Goal: Check status: Check status

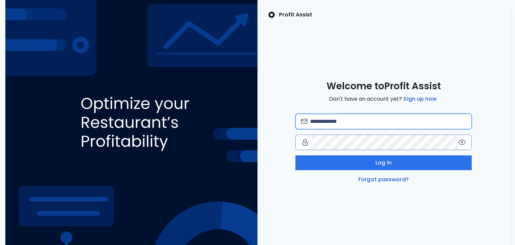
drag, startPoint x: 378, startPoint y: 115, endPoint x: 377, endPoint y: 128, distance: 13.5
click at [378, 115] on input "email" at bounding box center [388, 121] width 156 height 15
click at [337, 120] on input "email" at bounding box center [388, 121] width 156 height 15
type input "**********"
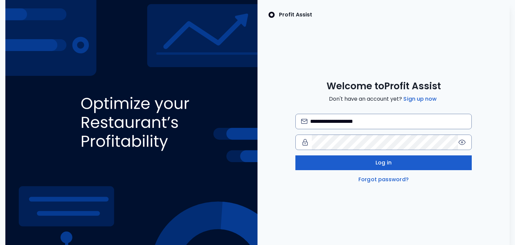
click at [349, 161] on button "Log in" at bounding box center [383, 162] width 177 height 15
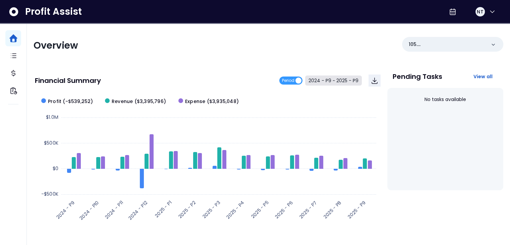
click at [319, 81] on button "2024 - P9 ~ 2025 - P9" at bounding box center [333, 80] width 57 height 10
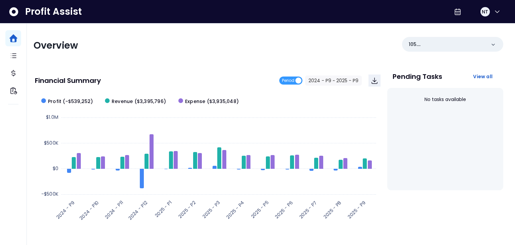
click at [211, 55] on span "2024 - P9" at bounding box center [205, 54] width 60 height 15
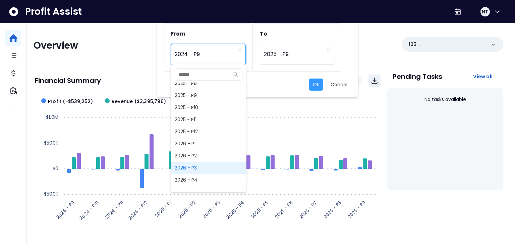
scroll to position [491, 0]
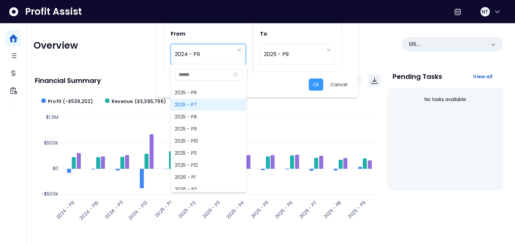
click at [200, 109] on span "2025 - P7" at bounding box center [209, 105] width 76 height 12
type input "*********"
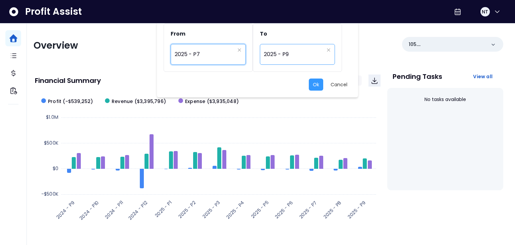
click at [295, 52] on span "2025 - P9" at bounding box center [294, 54] width 60 height 15
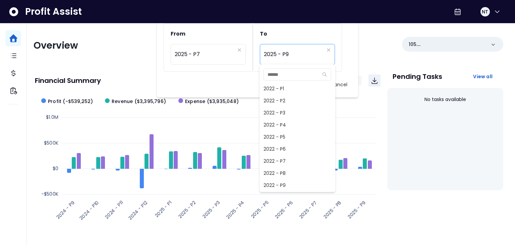
scroll to position [435, 0]
click at [327, 32] on h2 "To" at bounding box center [297, 34] width 89 height 20
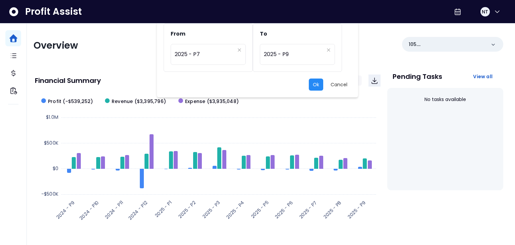
click at [315, 85] on button "Ok" at bounding box center [316, 84] width 14 height 12
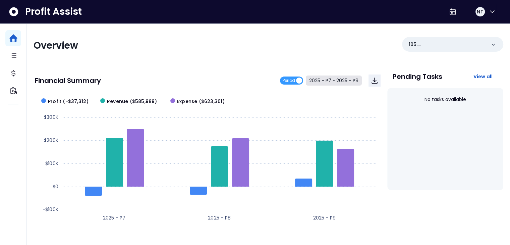
click at [321, 80] on button "2025 - P7 ~ 2025 - P9" at bounding box center [334, 80] width 56 height 10
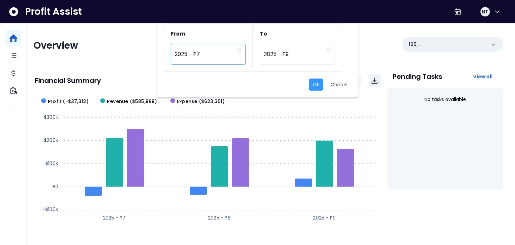
click at [219, 56] on span "2025 - P7" at bounding box center [205, 54] width 60 height 15
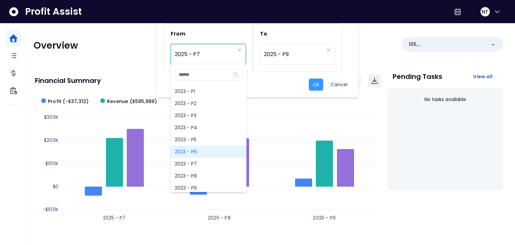
scroll to position [276, 0]
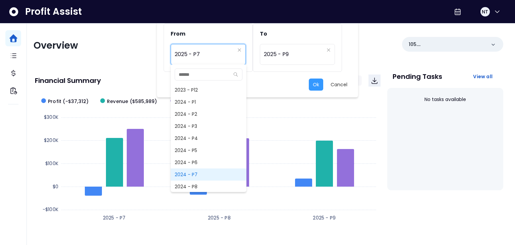
click at [198, 173] on span "2024 - P7" at bounding box center [209, 174] width 76 height 12
type input "*********"
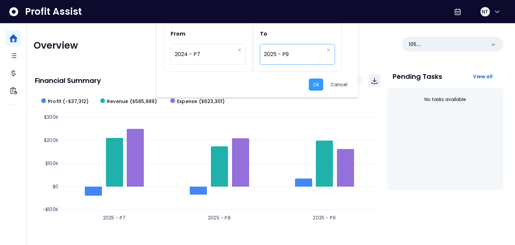
click at [293, 53] on span "2025 - P9" at bounding box center [294, 54] width 60 height 15
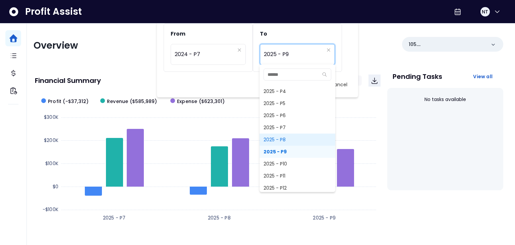
scroll to position [368, 0]
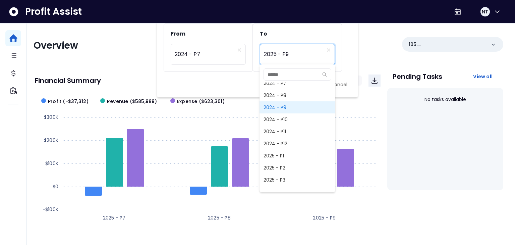
click at [289, 105] on span "2024 - P9" at bounding box center [298, 107] width 76 height 12
type input "*********"
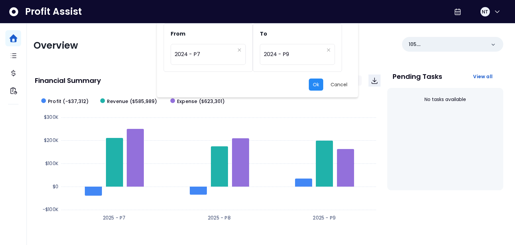
click at [313, 82] on button "Ok" at bounding box center [316, 84] width 14 height 12
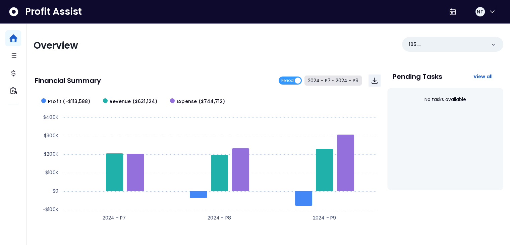
click at [334, 81] on button "2024 - P7 ~ 2024 - P9" at bounding box center [333, 80] width 57 height 10
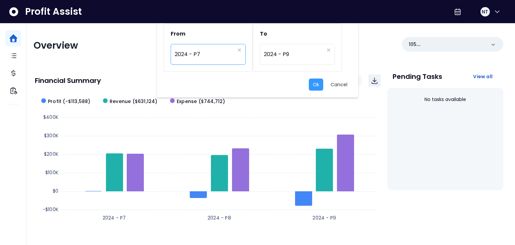
click at [218, 55] on span "2024 - P7" at bounding box center [205, 54] width 60 height 15
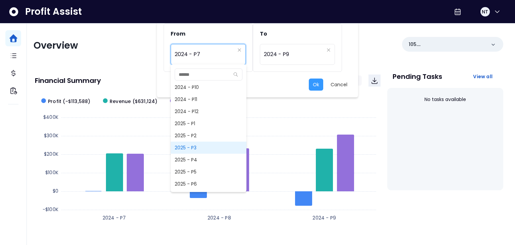
scroll to position [433, 0]
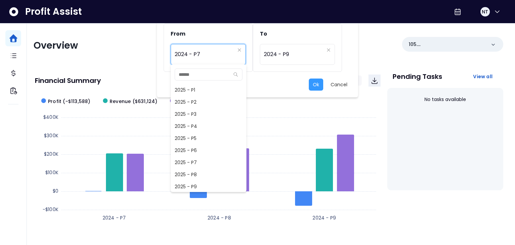
click at [206, 161] on span "2025 - P7" at bounding box center [209, 162] width 76 height 12
type input "*********"
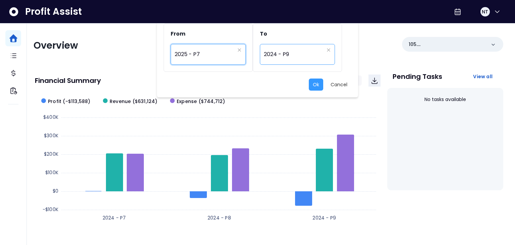
click at [297, 60] on span "2024 - P9" at bounding box center [294, 54] width 60 height 15
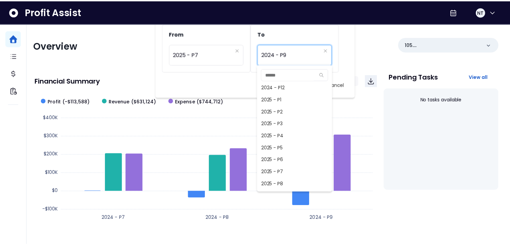
scroll to position [457, 0]
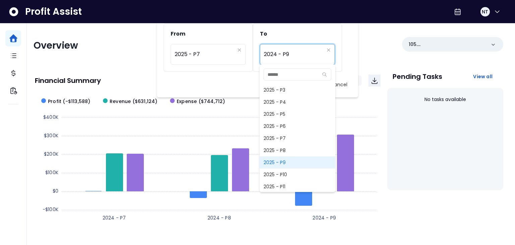
click at [285, 161] on span "2025 - P9" at bounding box center [298, 162] width 76 height 12
type input "*********"
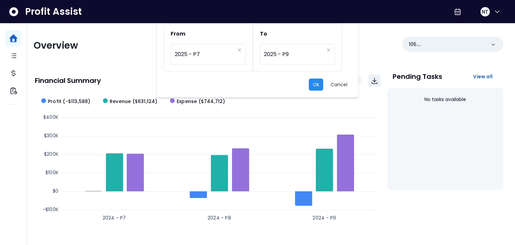
click at [317, 87] on button "Ok" at bounding box center [316, 84] width 14 height 12
